Goal: Task Accomplishment & Management: Use online tool/utility

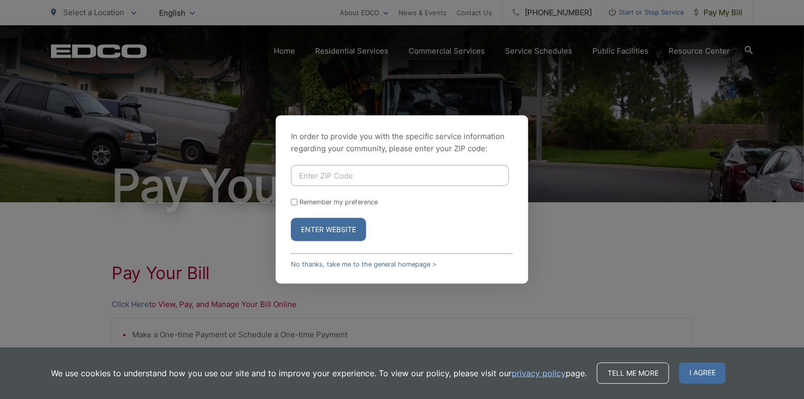
click at [392, 176] on input "Enter ZIP Code" at bounding box center [400, 175] width 218 height 21
type input "92082"
click at [507, 220] on div "Enter Website" at bounding box center [402, 229] width 222 height 23
click at [312, 229] on button "Enter Website" at bounding box center [328, 229] width 75 height 23
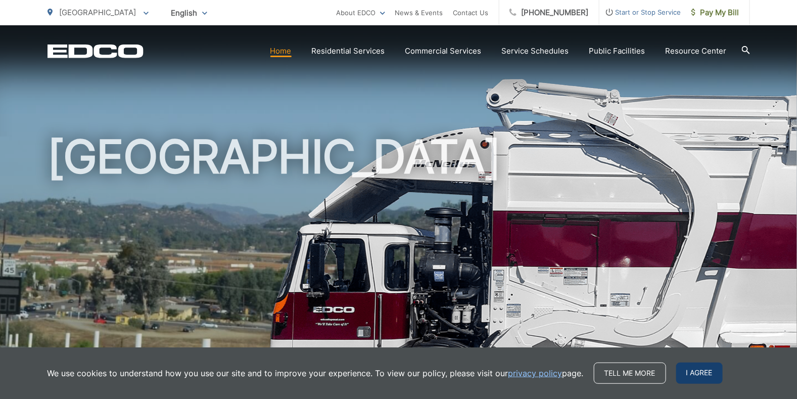
click at [687, 376] on span "I agree" at bounding box center [699, 372] width 46 height 21
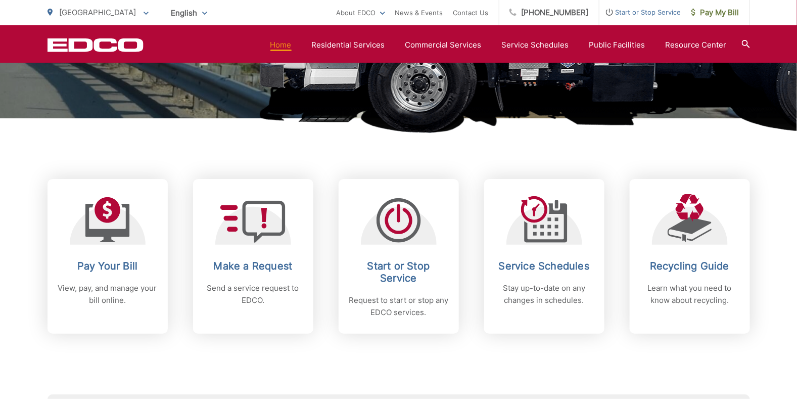
scroll to position [354, 0]
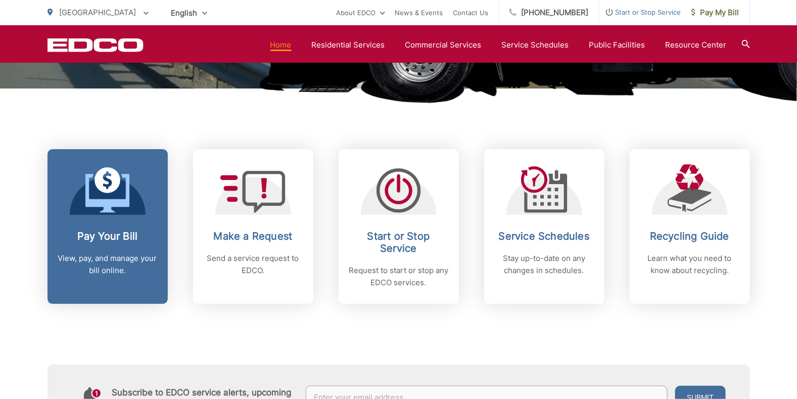
click at [108, 256] on p "View, pay, and manage your bill online." at bounding box center [108, 264] width 100 height 24
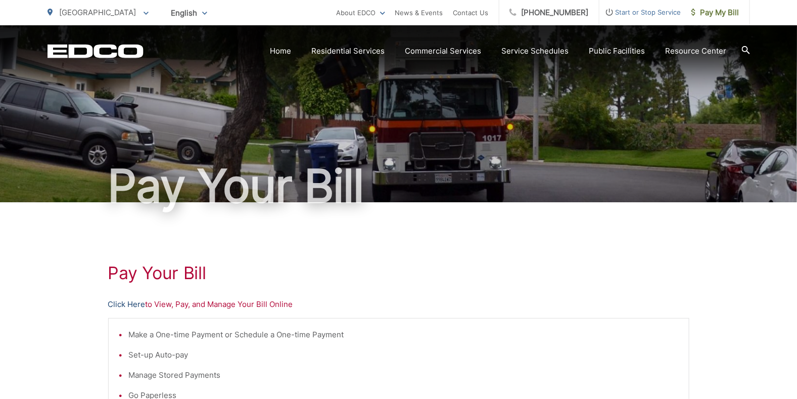
click at [121, 302] on link "Click Here" at bounding box center [126, 304] width 37 height 12
